Goal: Information Seeking & Learning: Find specific fact

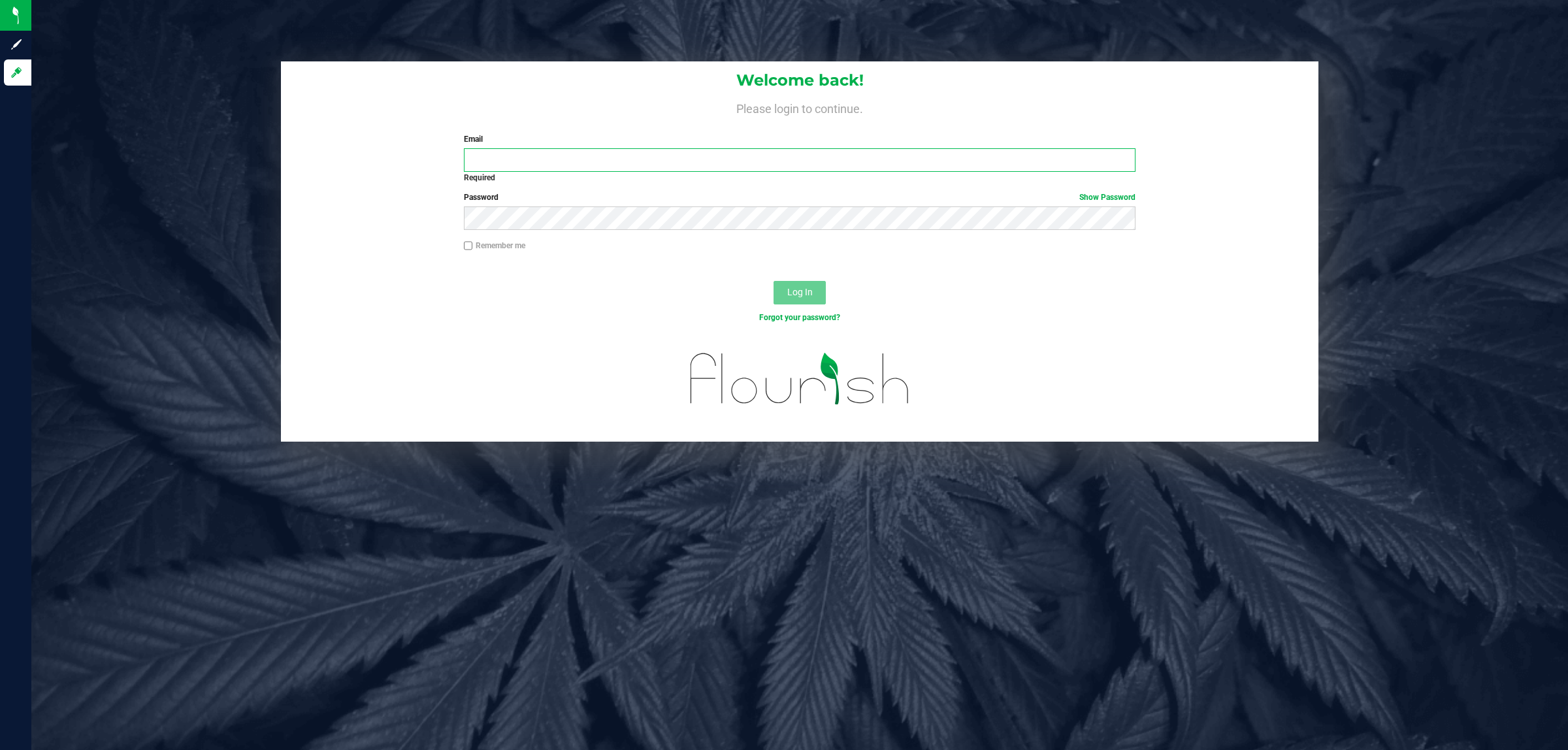
click at [580, 163] on input "Email" at bounding box center [800, 160] width 672 height 24
type input "PSTEPHENS@LIVEPARALLEL.COM"
click at [773, 280] on button "Log In" at bounding box center [799, 292] width 52 height 24
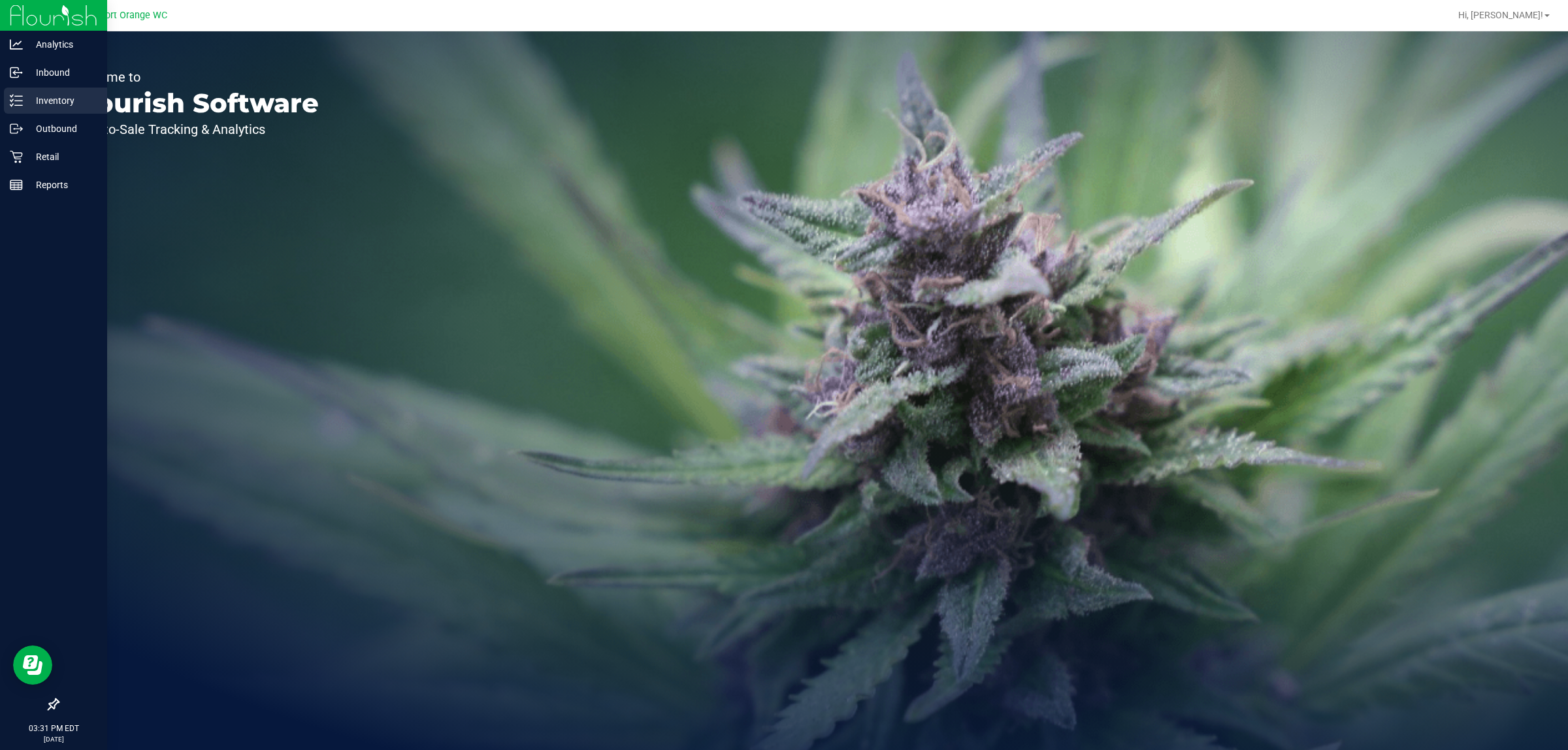
click at [58, 99] on p "Inventory" at bounding box center [62, 100] width 79 height 16
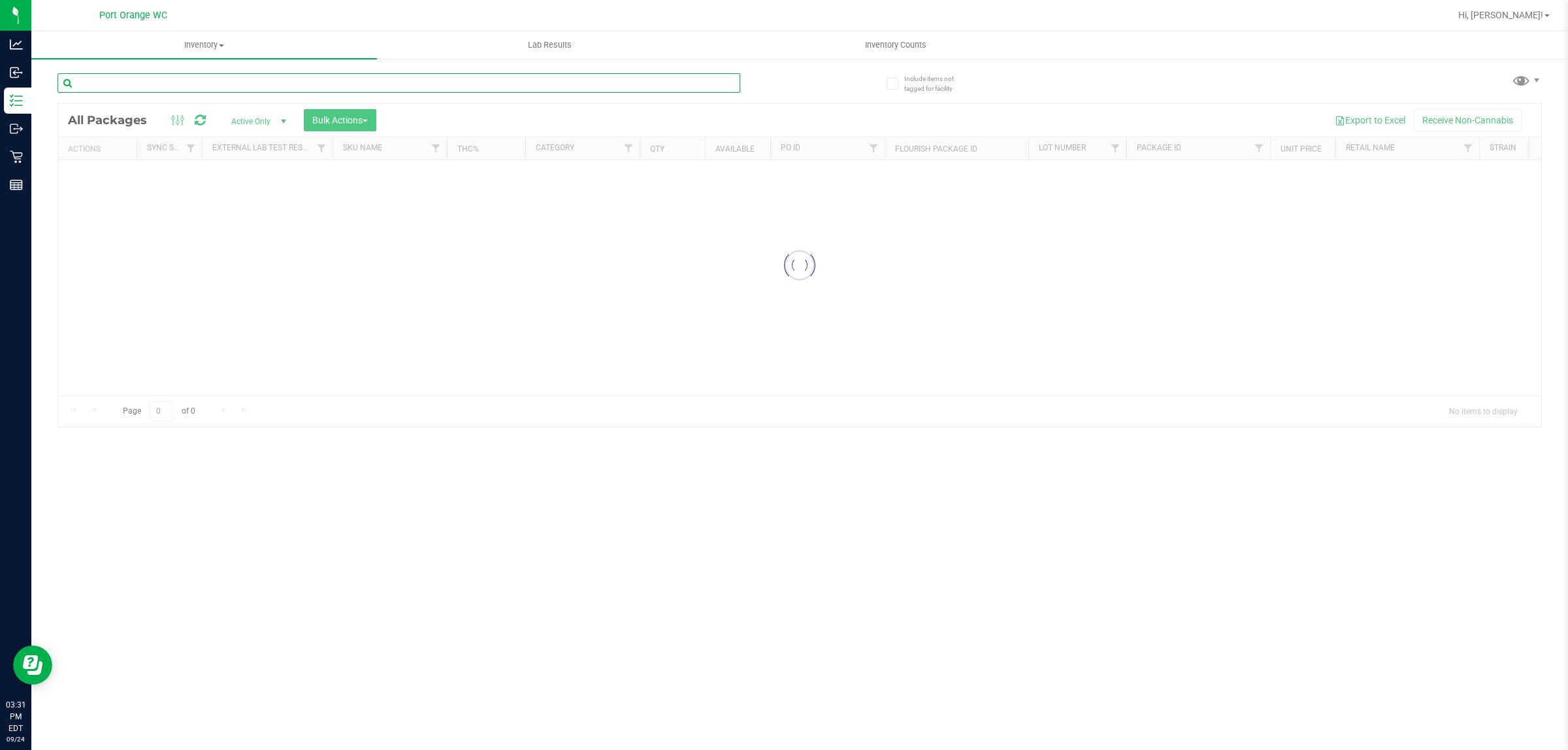
click at [228, 87] on input "text" at bounding box center [399, 82] width 683 height 20
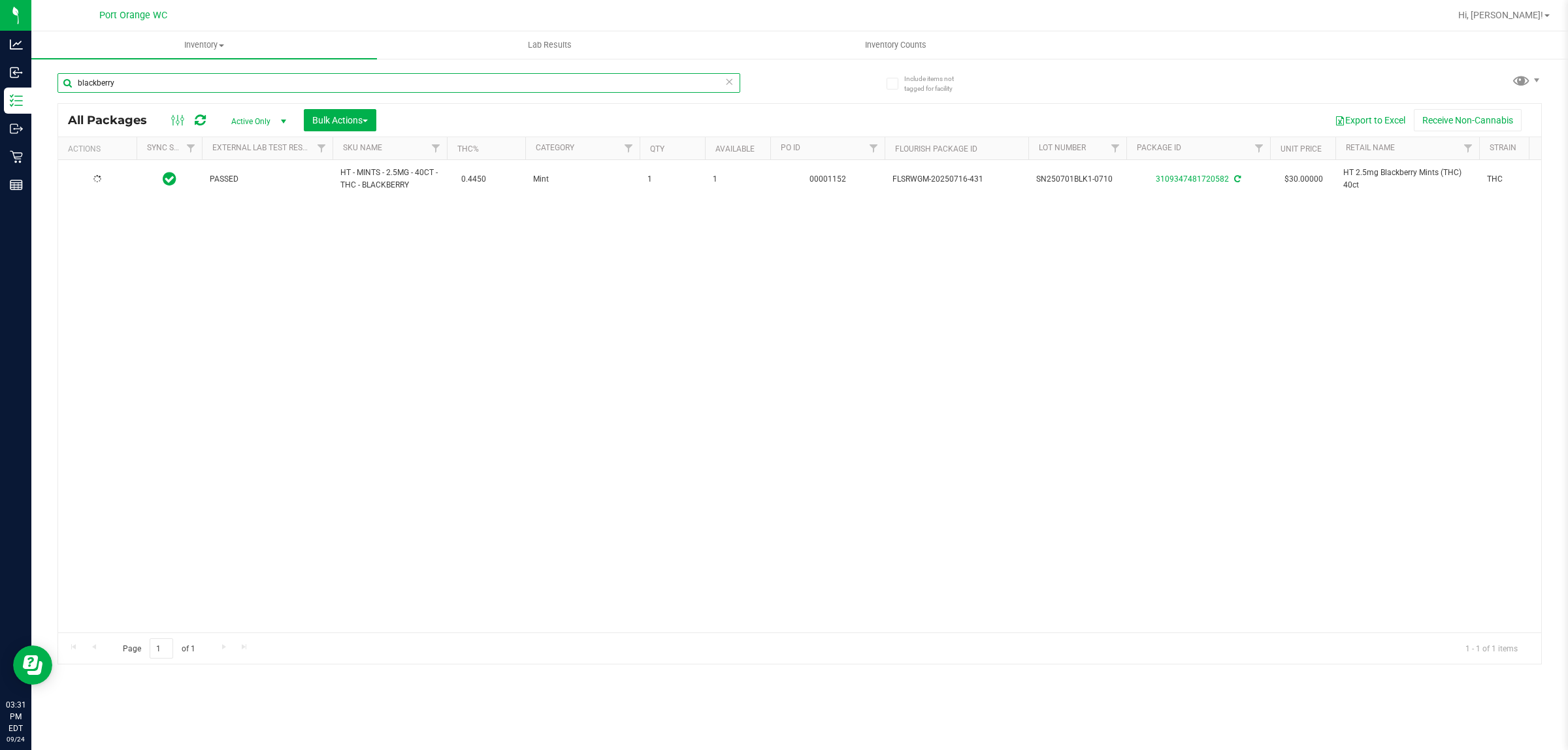
type input "blackberry"
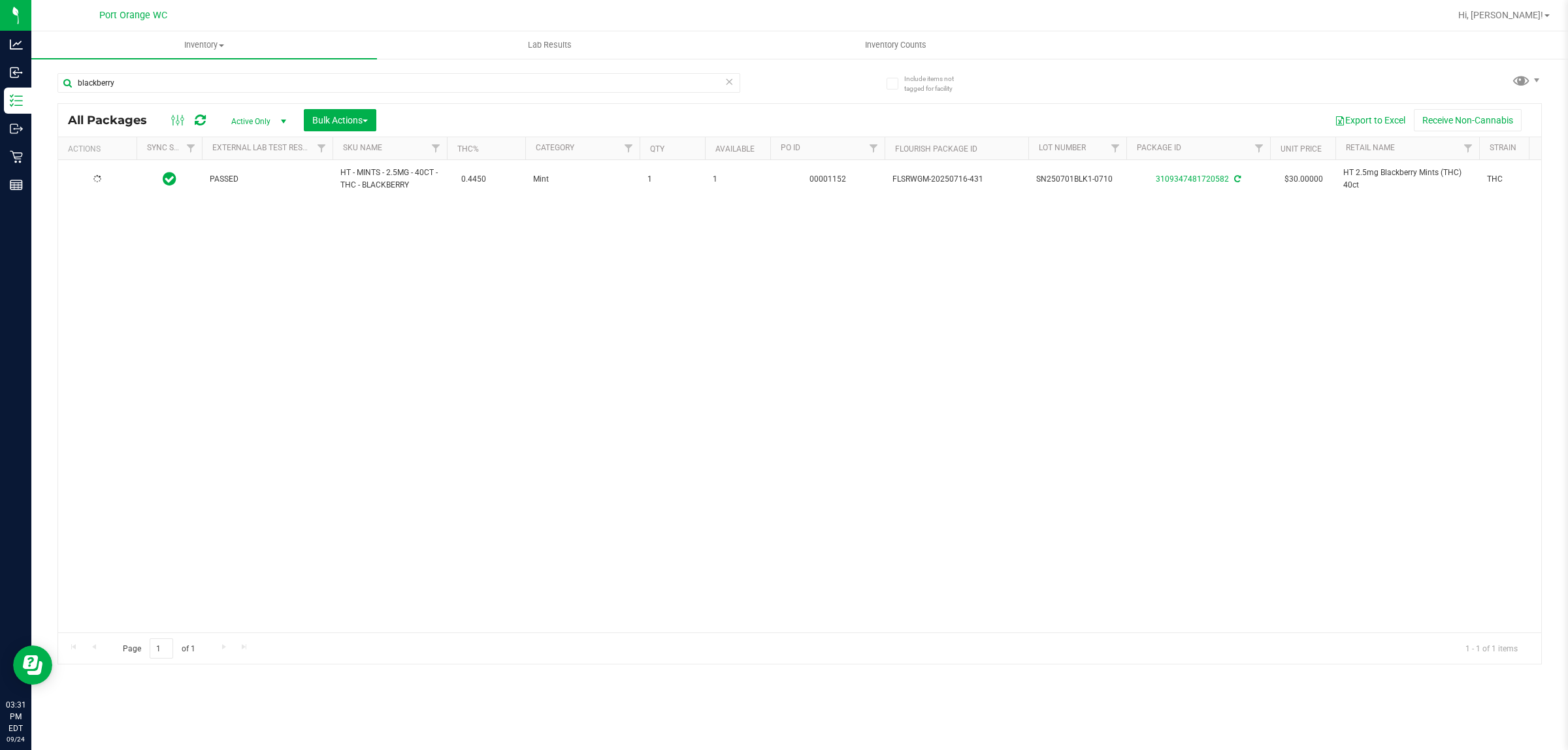
click at [388, 184] on span "HT - MINTS - 2.5MG - 40CT - THC - BLACKBERRY" at bounding box center [389, 179] width 99 height 25
copy td "HT - MINTS - 2.5MG - 40CT - THC - BLACKBERRY"
